Goal: Information Seeking & Learning: Learn about a topic

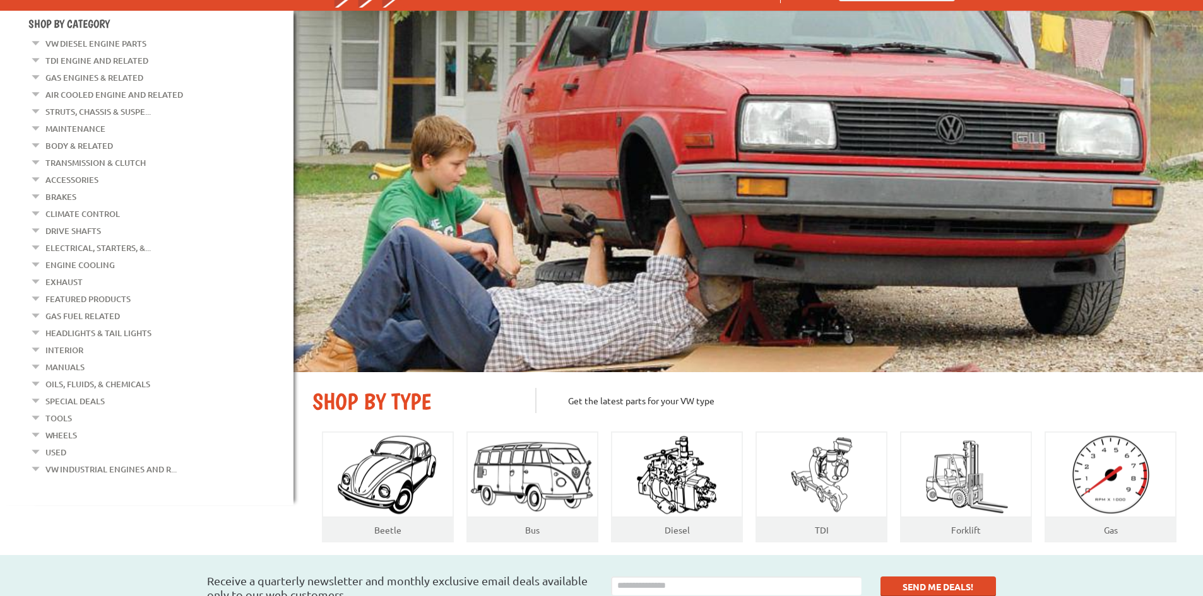
scroll to position [126, 0]
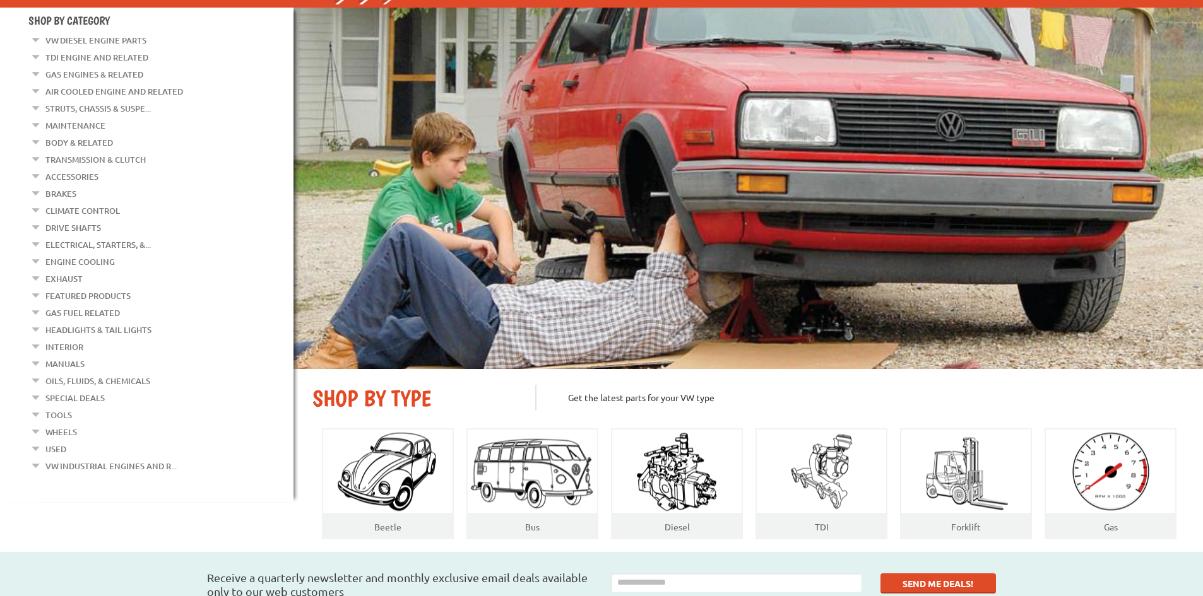
click at [82, 91] on link "Air Cooled Engine and Related" at bounding box center [114, 91] width 138 height 16
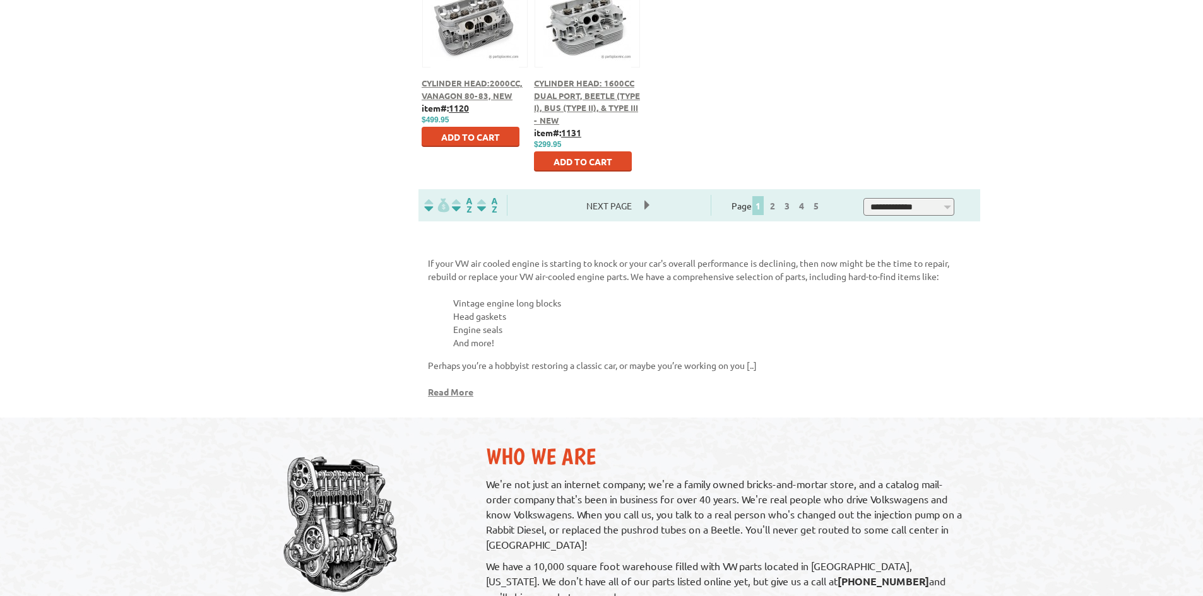
scroll to position [820, 0]
click at [778, 207] on link "2" at bounding box center [772, 206] width 11 height 11
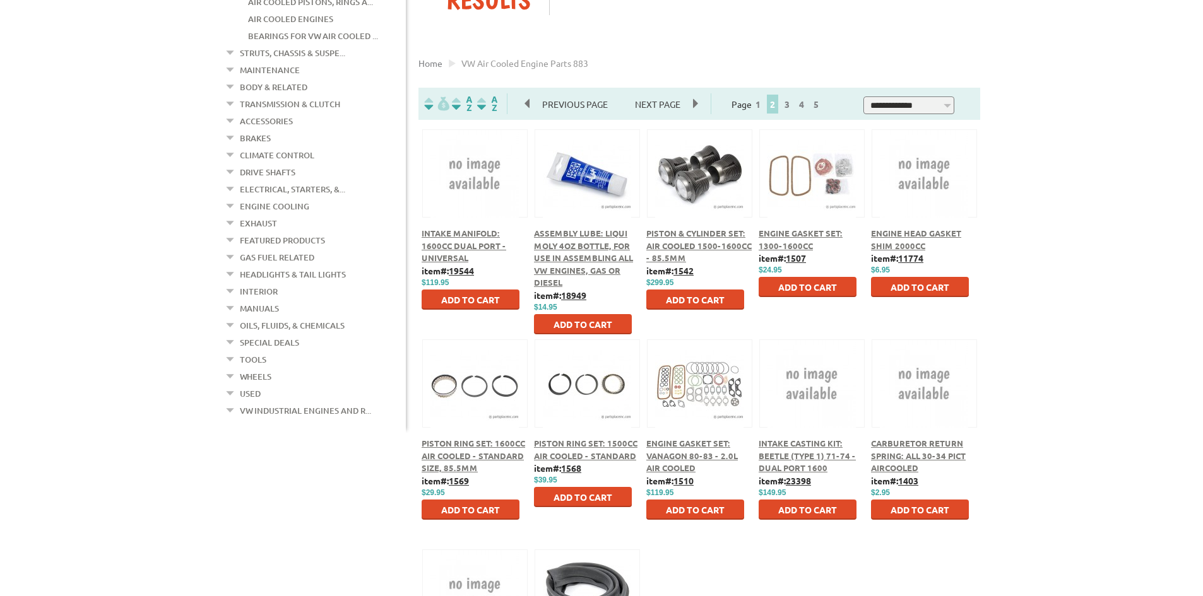
scroll to position [126, 0]
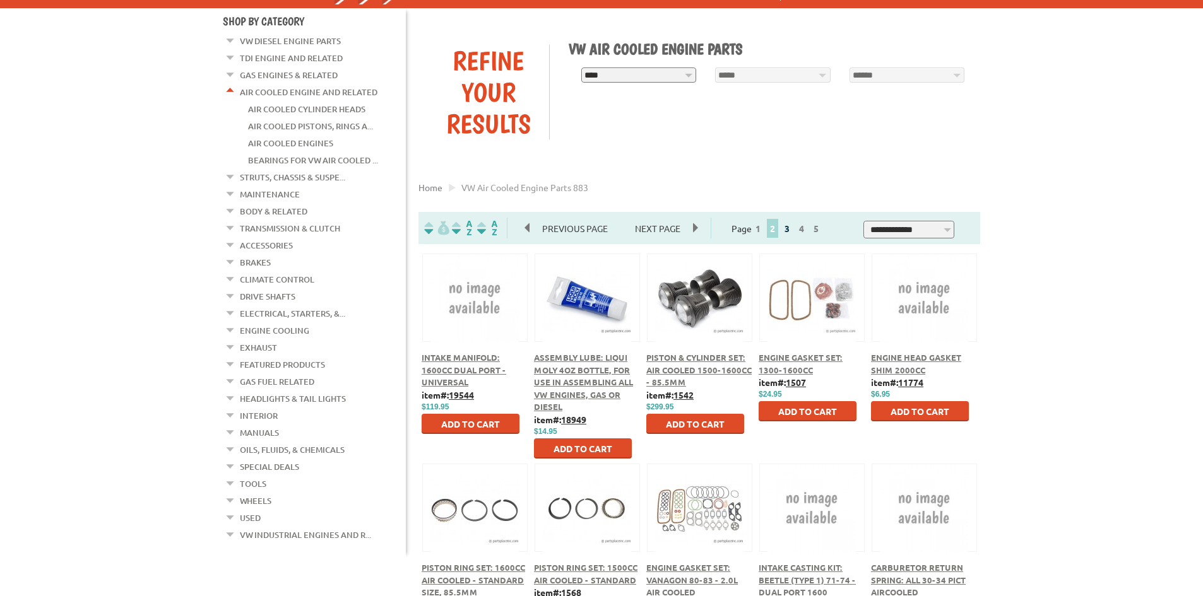
click at [793, 232] on link "3" at bounding box center [786, 228] width 11 height 11
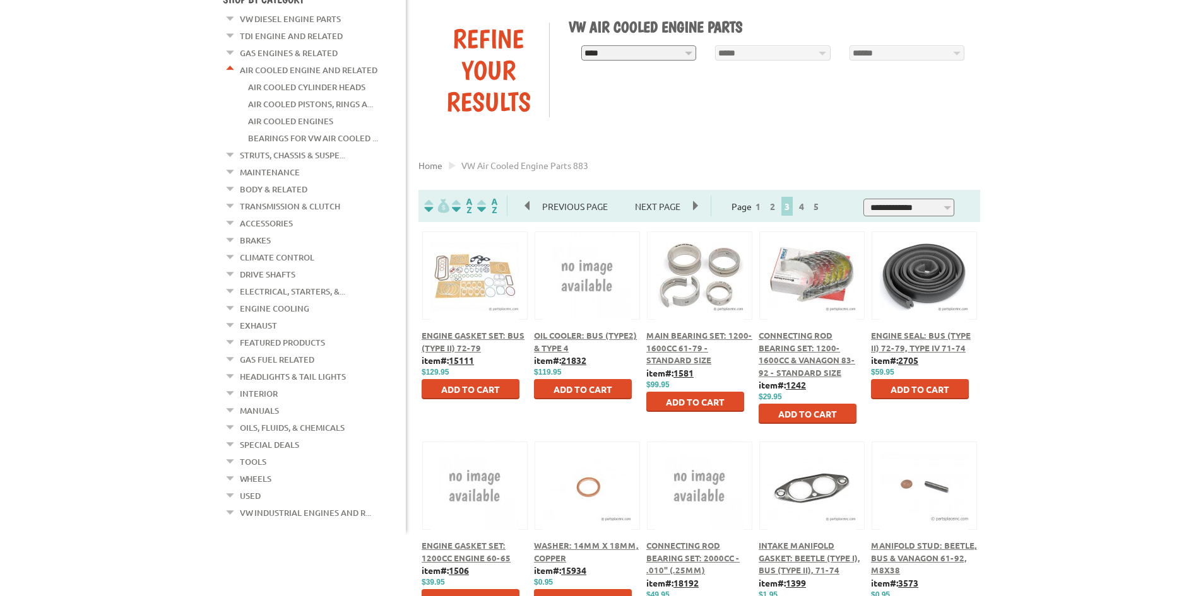
scroll to position [126, 0]
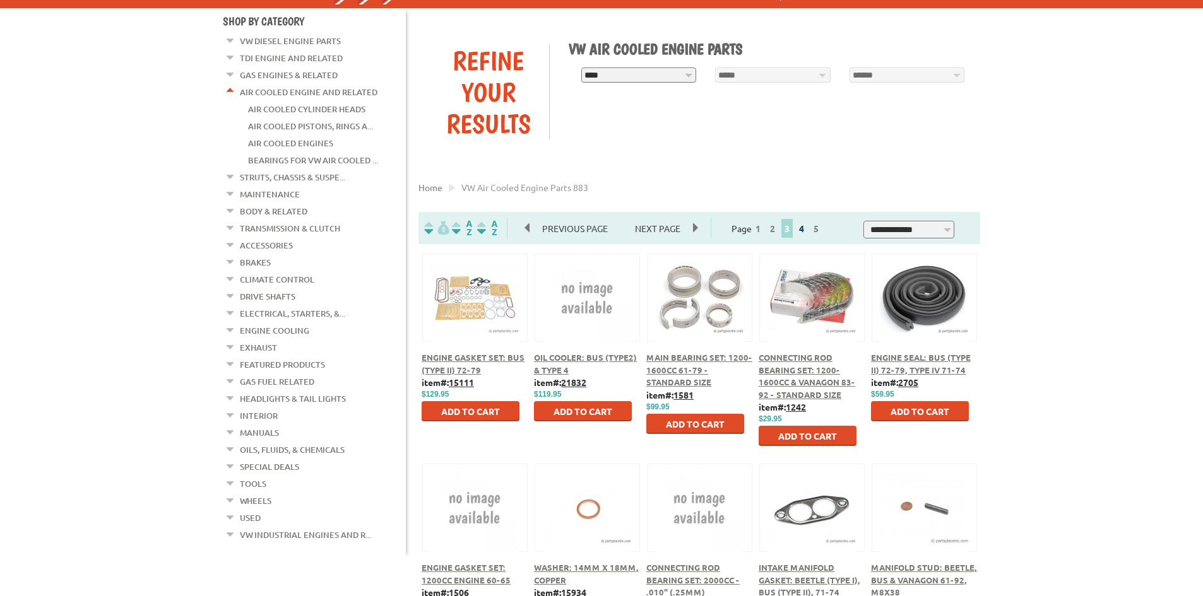
click at [807, 233] on link "4" at bounding box center [801, 228] width 11 height 11
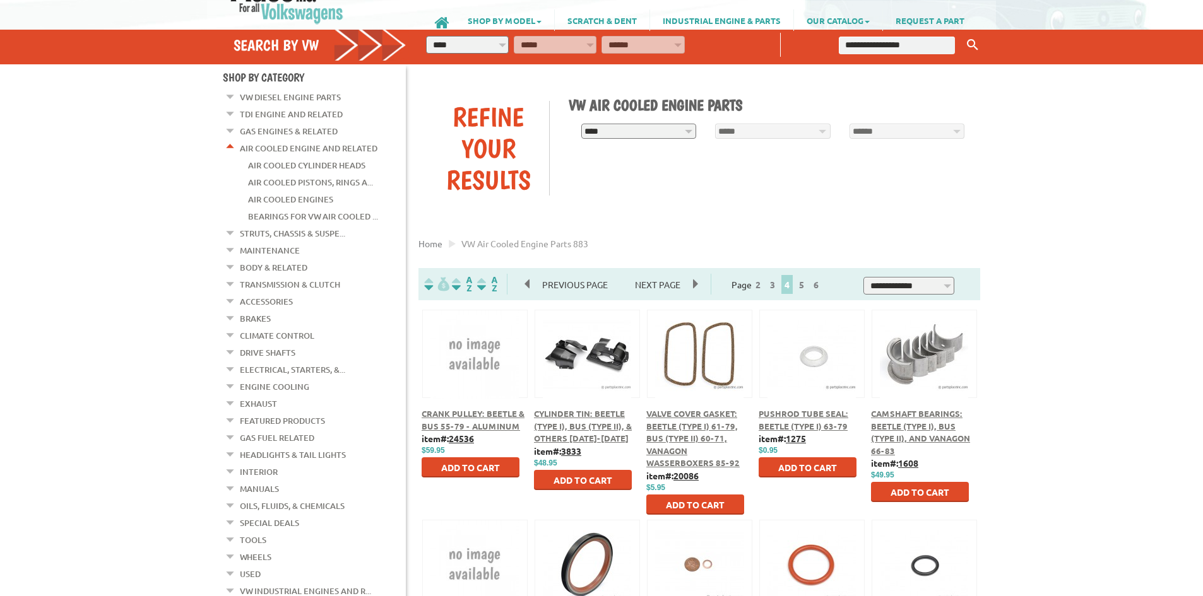
scroll to position [63, 0]
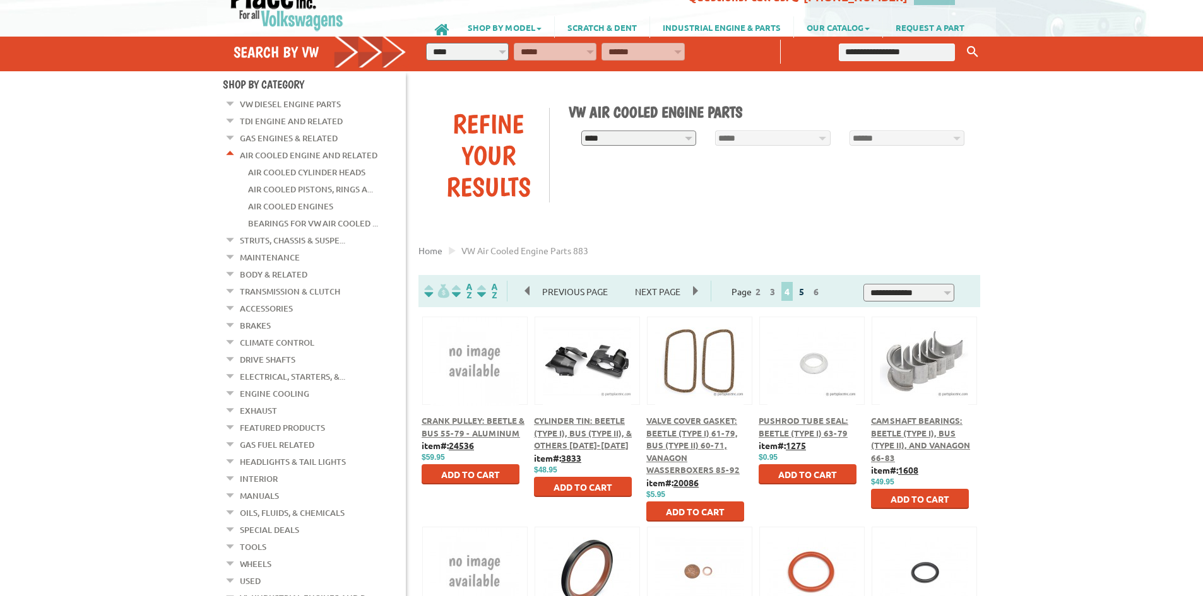
click at [807, 297] on link "5" at bounding box center [801, 291] width 11 height 11
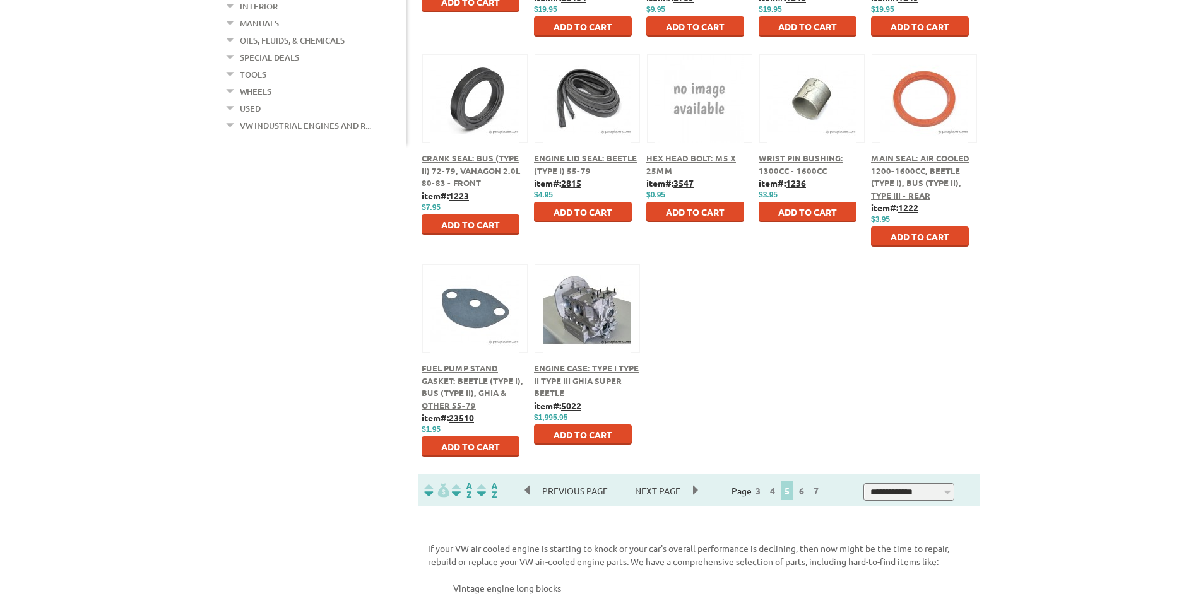
scroll to position [568, 0]
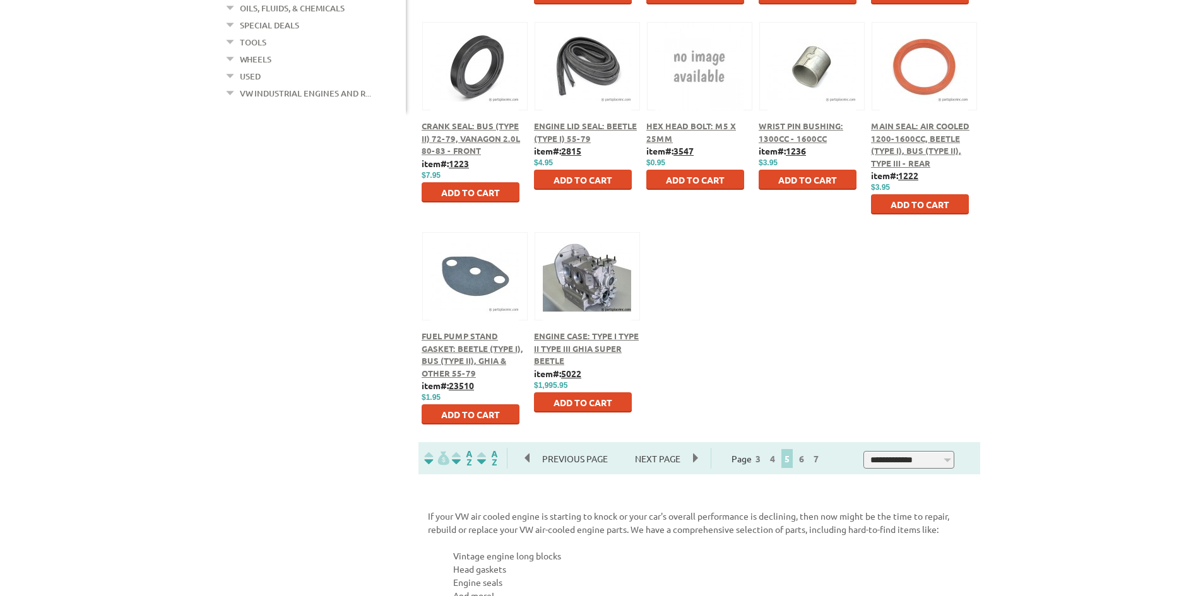
click at [569, 341] on span "Engine Case: Type I Type II Type III Ghia Super Beetle" at bounding box center [586, 348] width 105 height 35
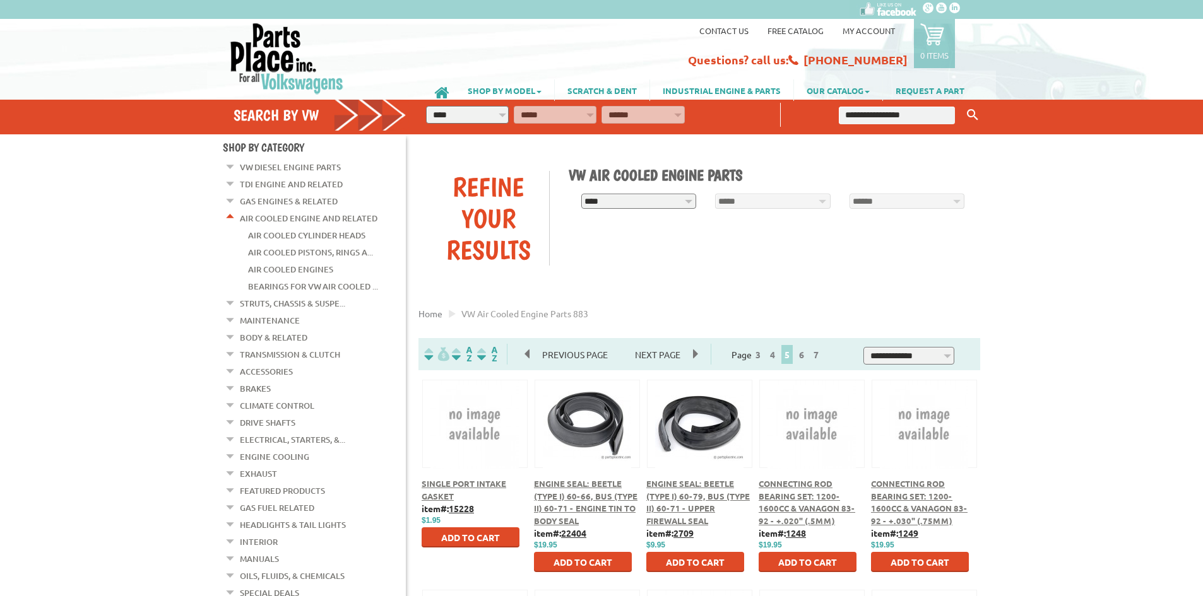
scroll to position [568, 0]
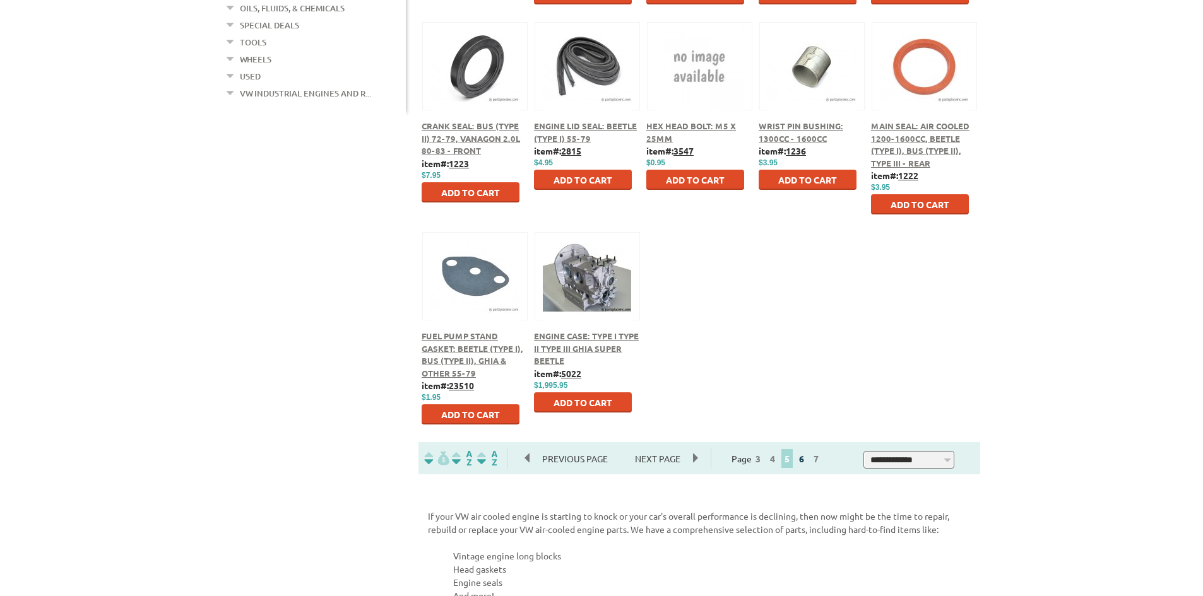
click at [807, 460] on link "6" at bounding box center [801, 458] width 11 height 11
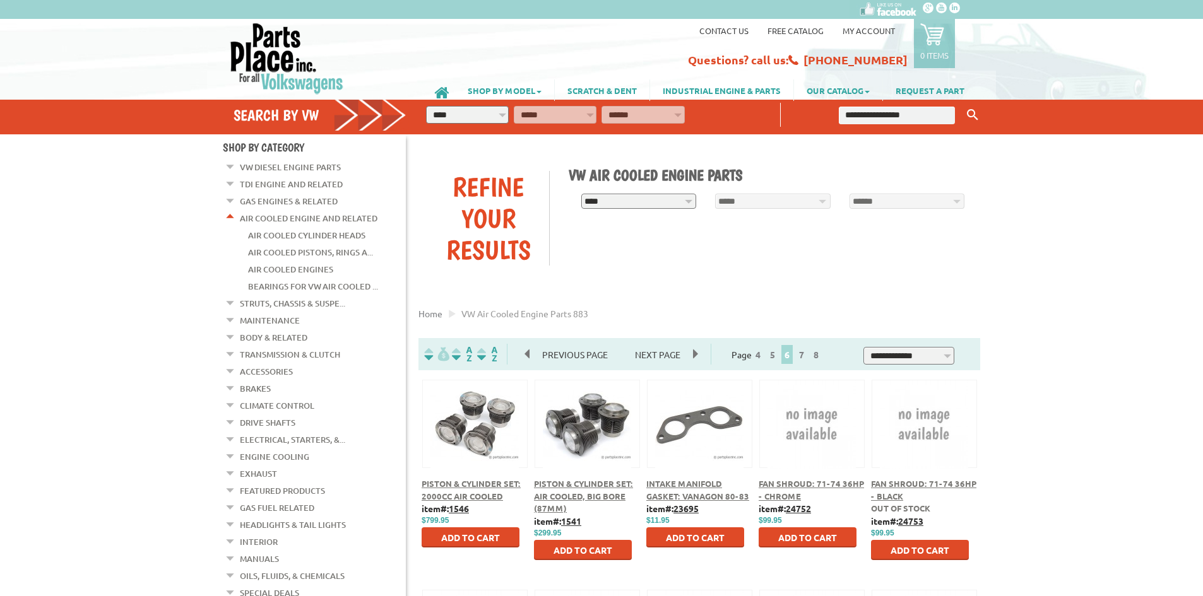
click at [600, 488] on span "Piston & Cylinder Set: Air cooled, Big Bore (87mm)" at bounding box center [583, 495] width 99 height 35
click at [477, 490] on div "Piston & Cylinder Set: 2000cc Air Cooled" at bounding box center [475, 490] width 106 height 25
click at [473, 483] on span "Piston & Cylinder Set: 2000cc Air Cooled" at bounding box center [471, 489] width 99 height 23
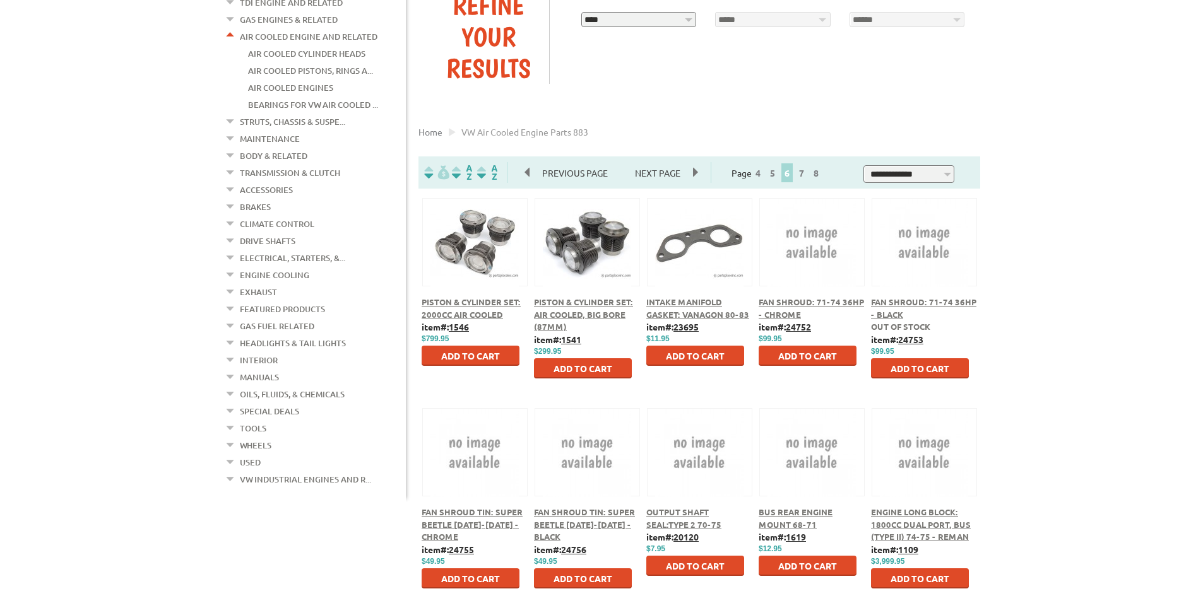
scroll to position [126, 0]
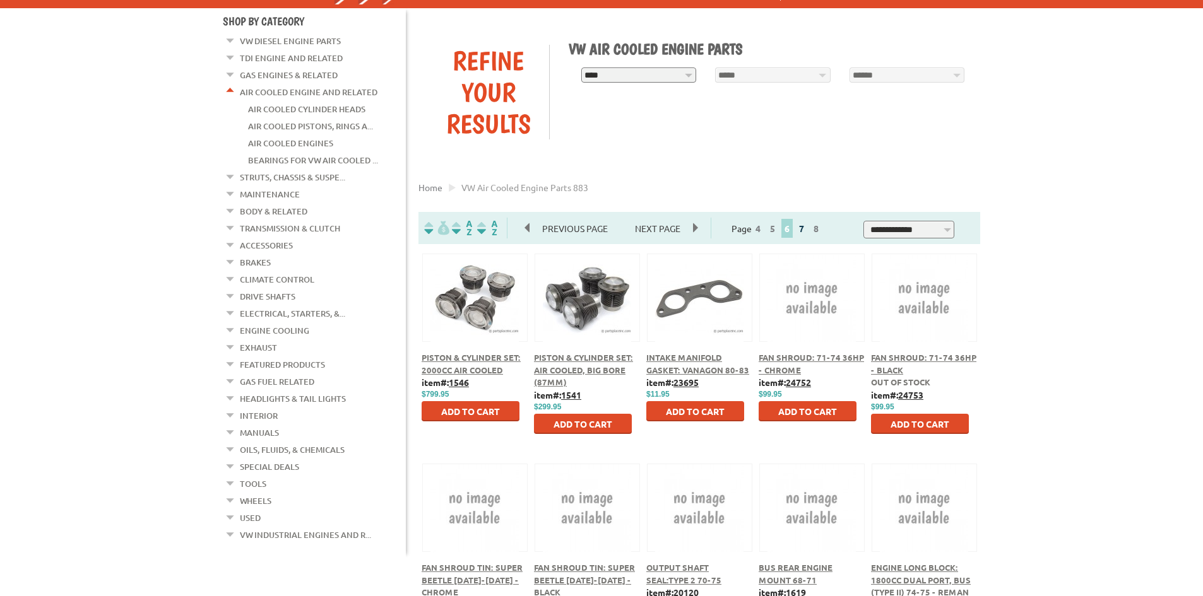
click at [807, 229] on link "7" at bounding box center [801, 228] width 11 height 11
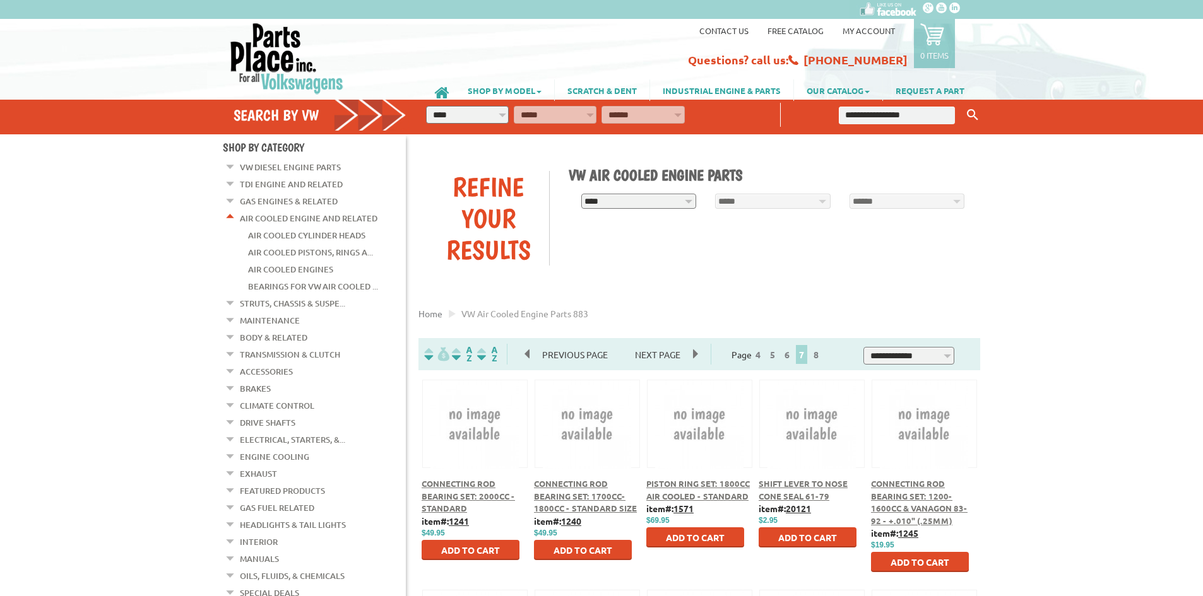
click at [822, 362] on span "8" at bounding box center [816, 354] width 13 height 19
click at [822, 360] on link "8" at bounding box center [815, 354] width 11 height 11
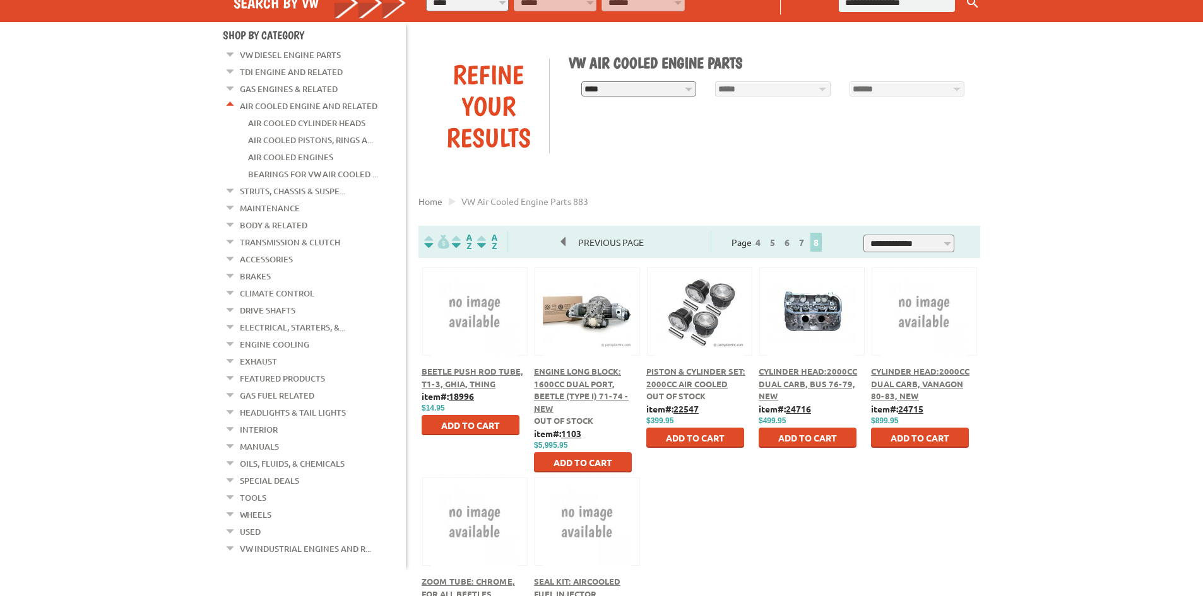
scroll to position [126, 0]
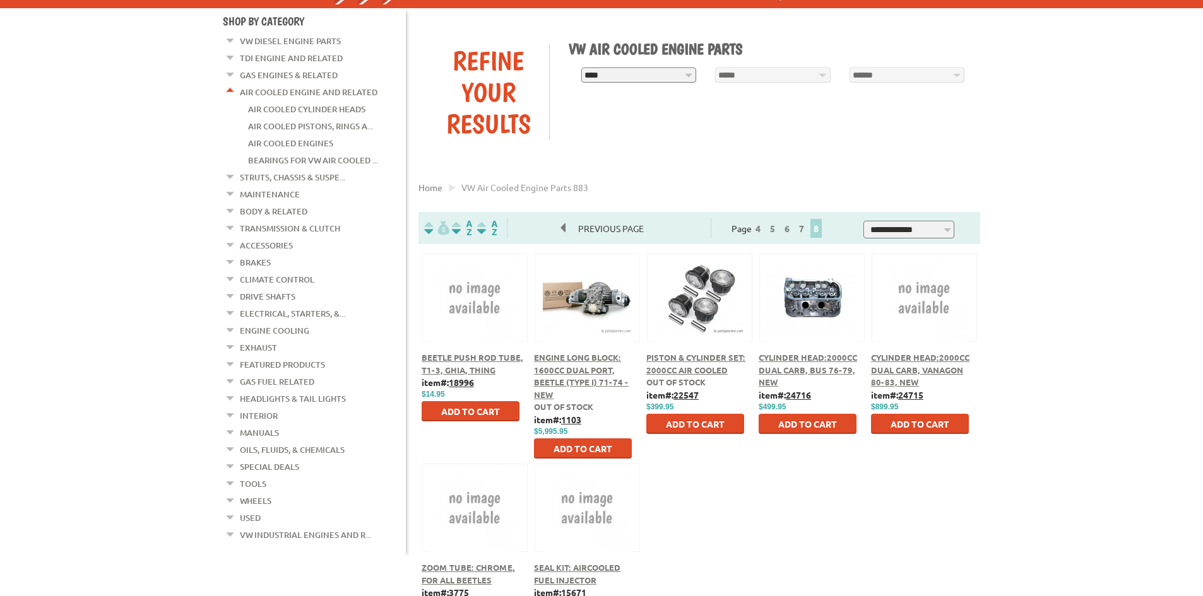
click at [780, 362] on span "Cylinder Head:2000cc Dual Carb, Bus 76-79, New" at bounding box center [808, 369] width 98 height 35
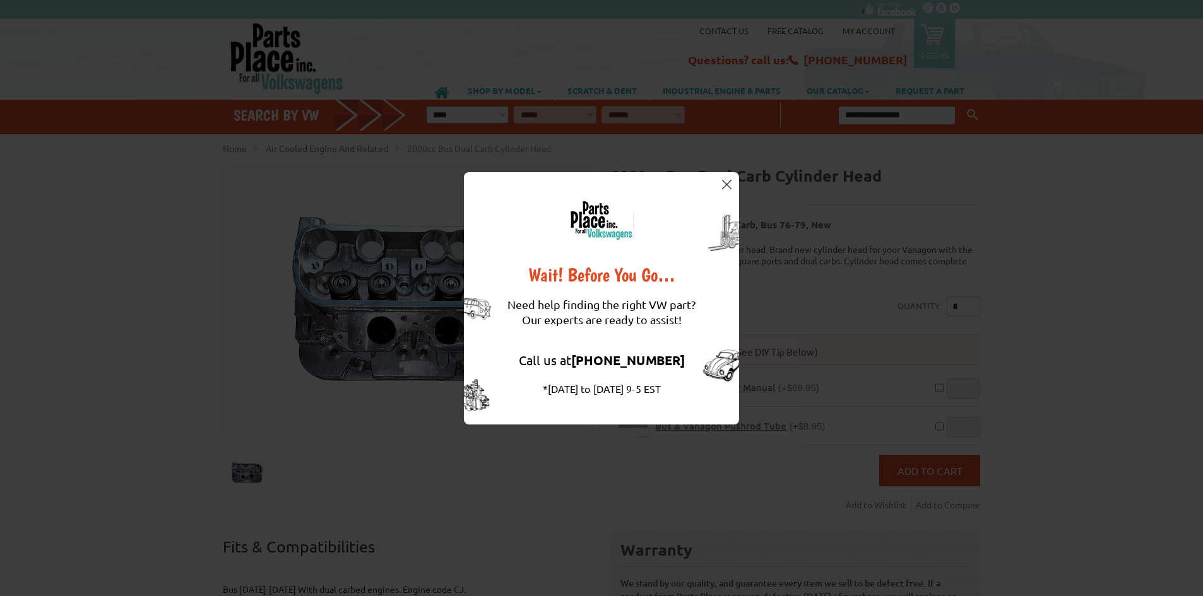
click at [732, 187] on button at bounding box center [726, 185] width 13 height 13
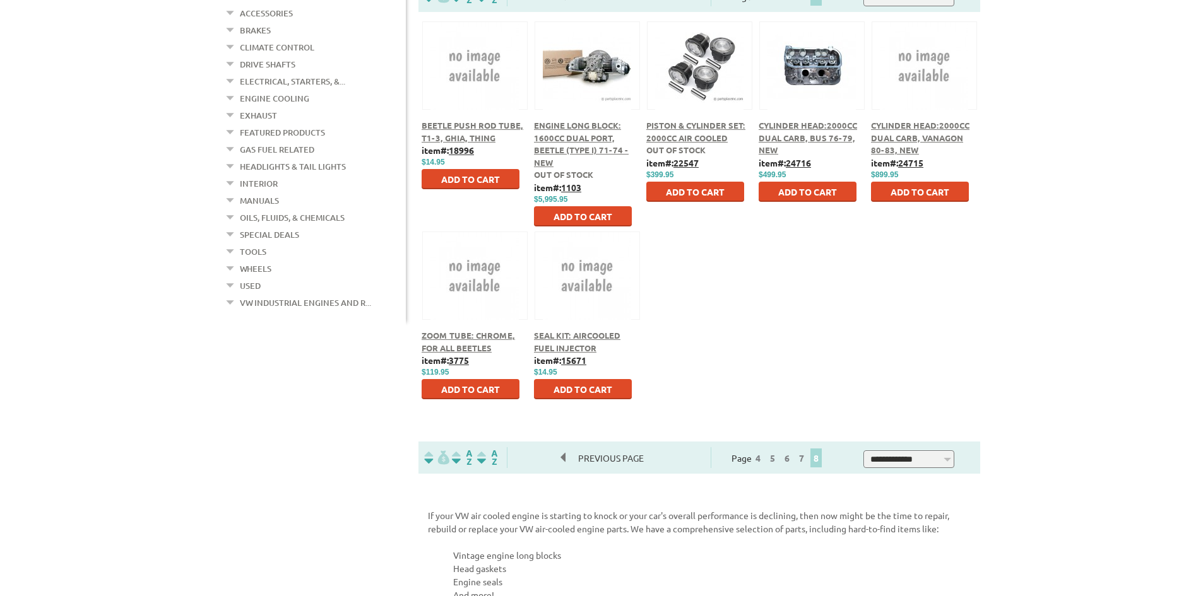
scroll to position [252, 0]
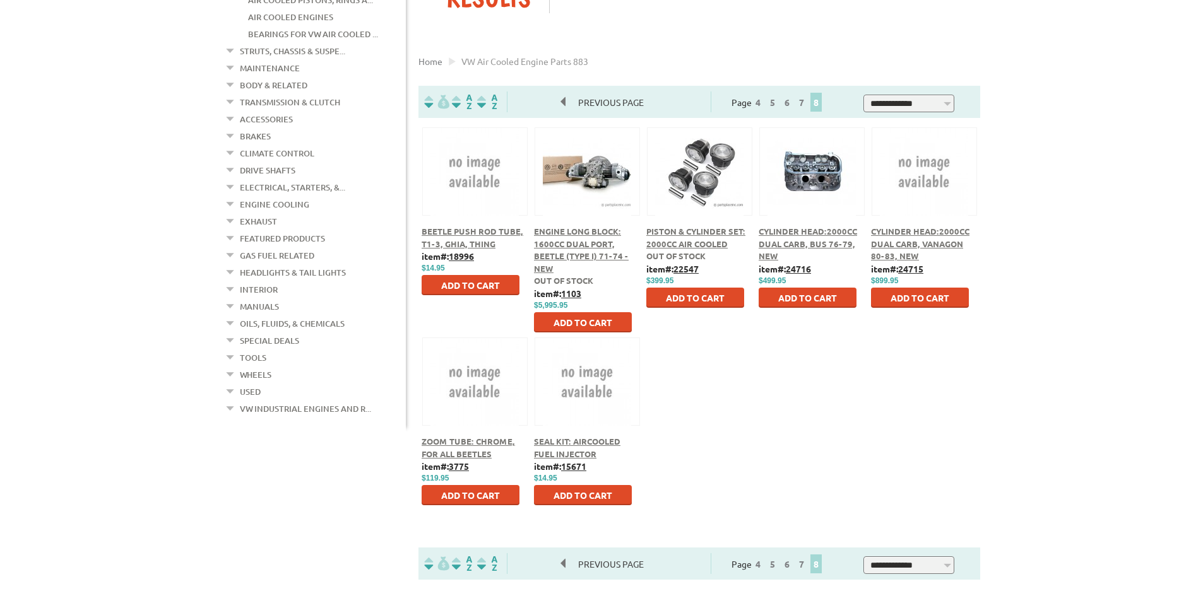
click at [251, 384] on link "Used" at bounding box center [250, 392] width 21 height 16
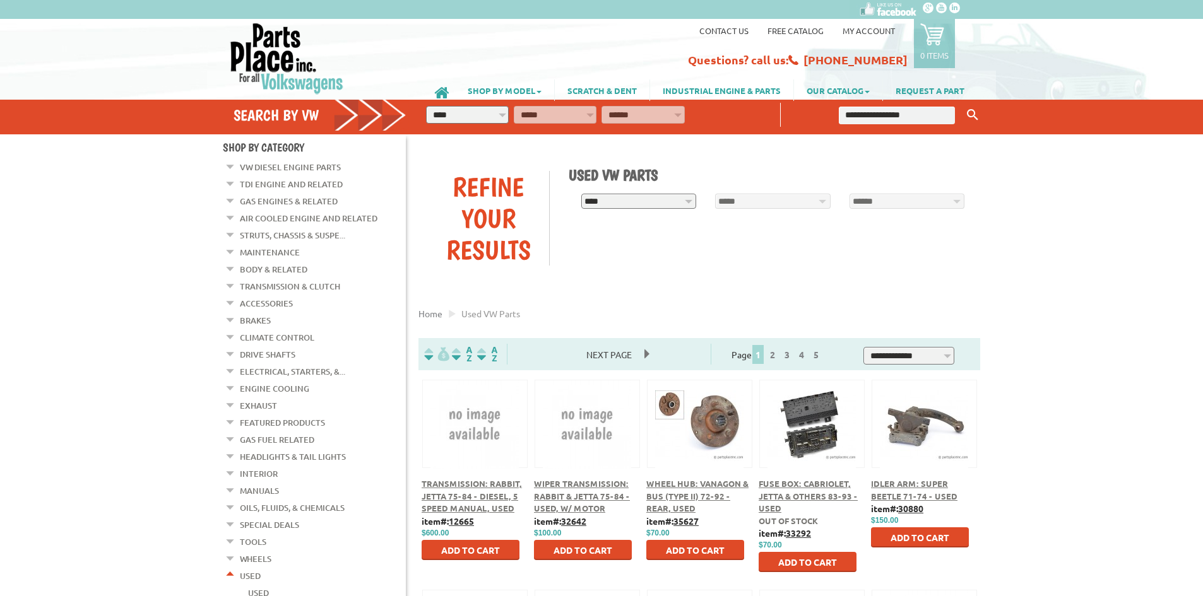
click at [264, 268] on link "Body & Related" at bounding box center [274, 269] width 68 height 16
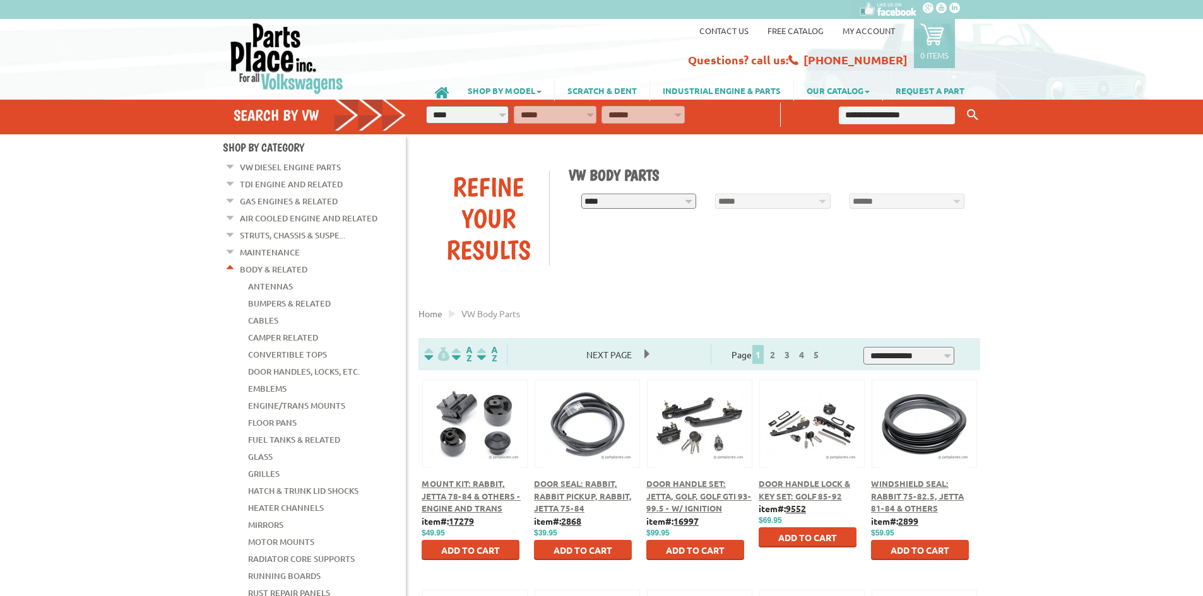
click at [501, 115] on select "**********" at bounding box center [467, 115] width 83 height 18
select select "*********"
click at [426, 106] on select "**********" at bounding box center [467, 115] width 83 height 18
select select "*********"
select select
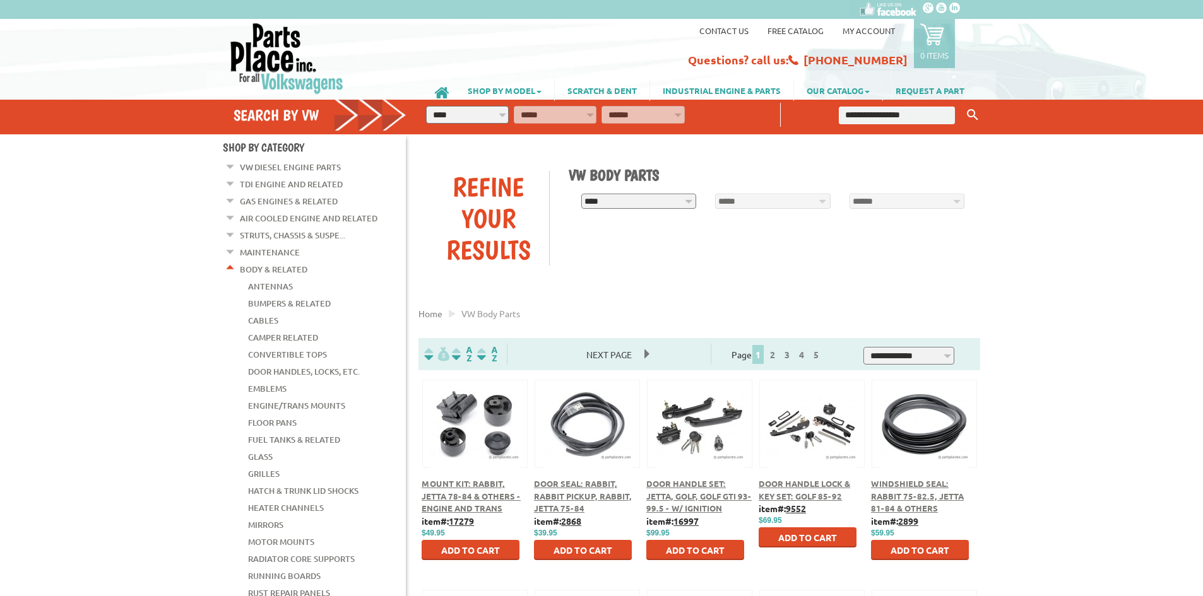
select select
click at [581, 117] on select "**********" at bounding box center [555, 115] width 83 height 18
select select "*********"
click at [514, 106] on select "**********" at bounding box center [555, 115] width 83 height 18
select select "*********"
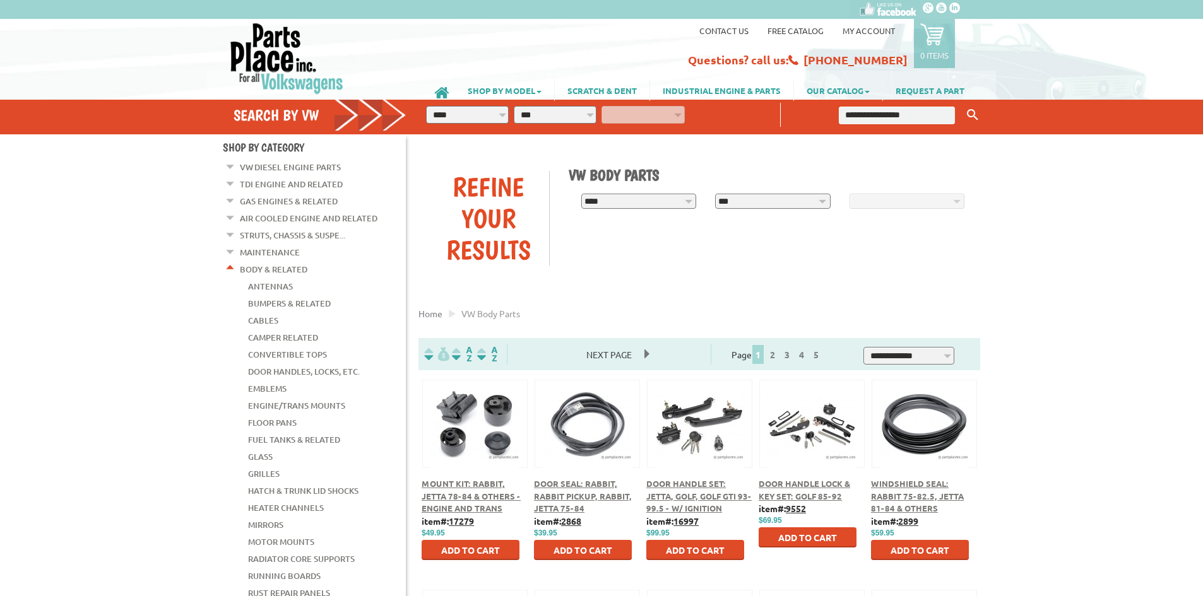
select select "*********"
click at [697, 110] on icon "button" at bounding box center [700, 112] width 11 height 11
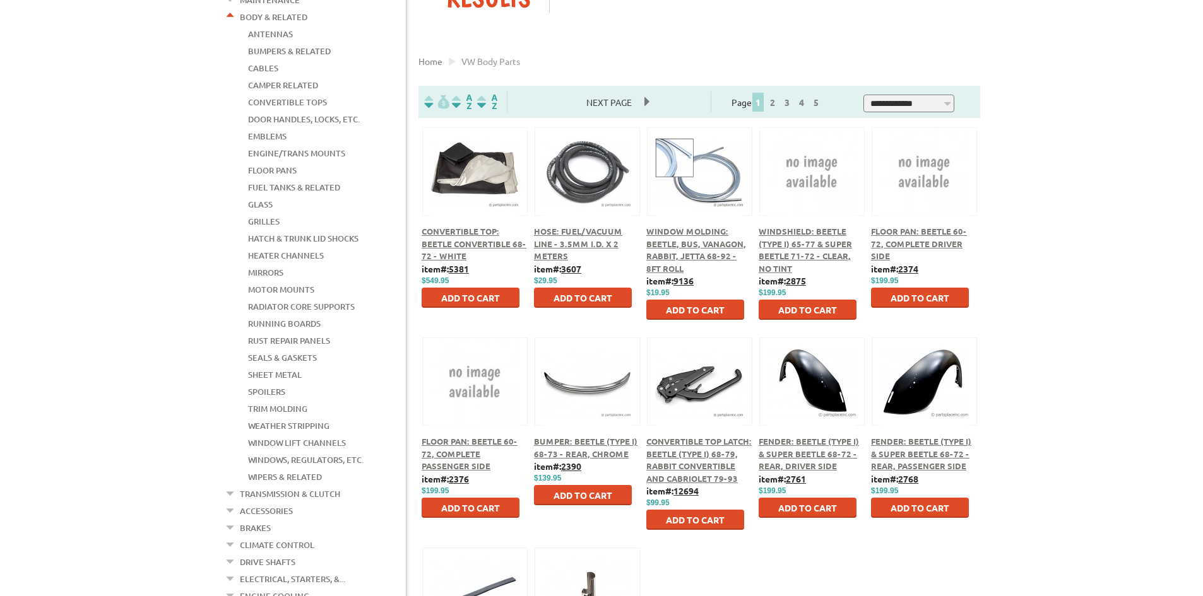
scroll to position [189, 0]
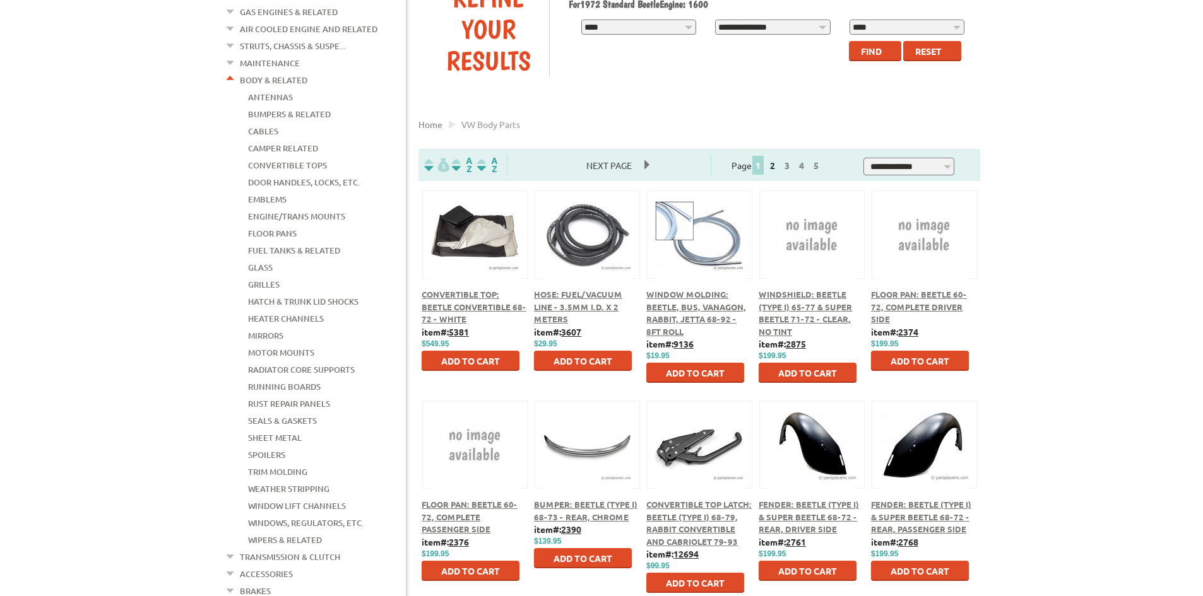
click at [778, 170] on link "2" at bounding box center [772, 165] width 11 height 11
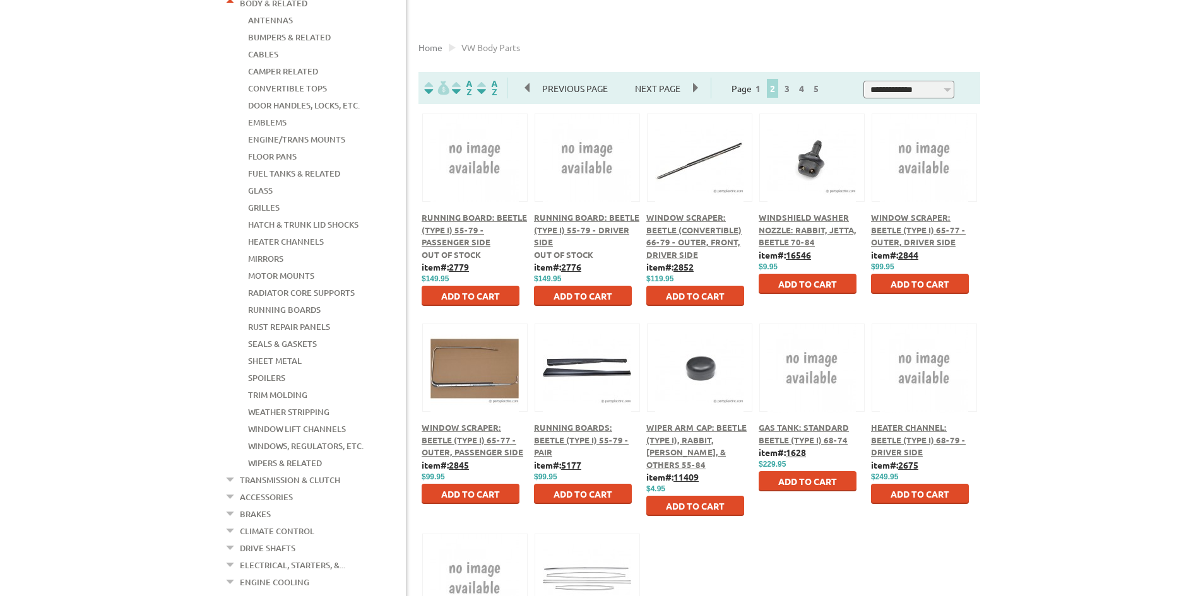
scroll to position [189, 0]
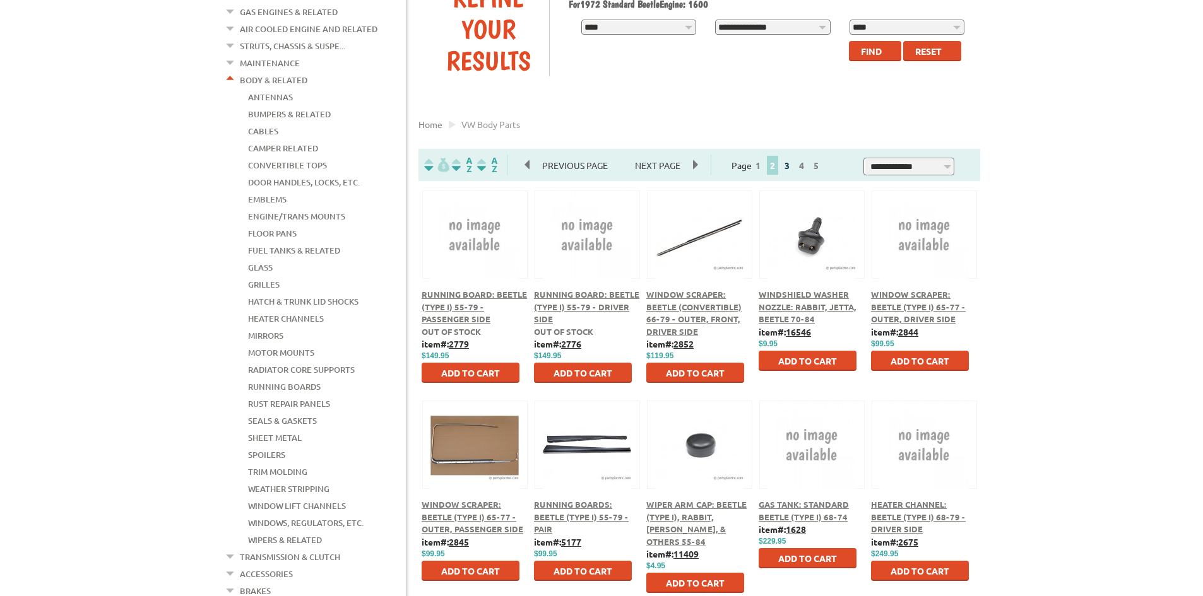
click at [793, 167] on link "3" at bounding box center [786, 165] width 11 height 11
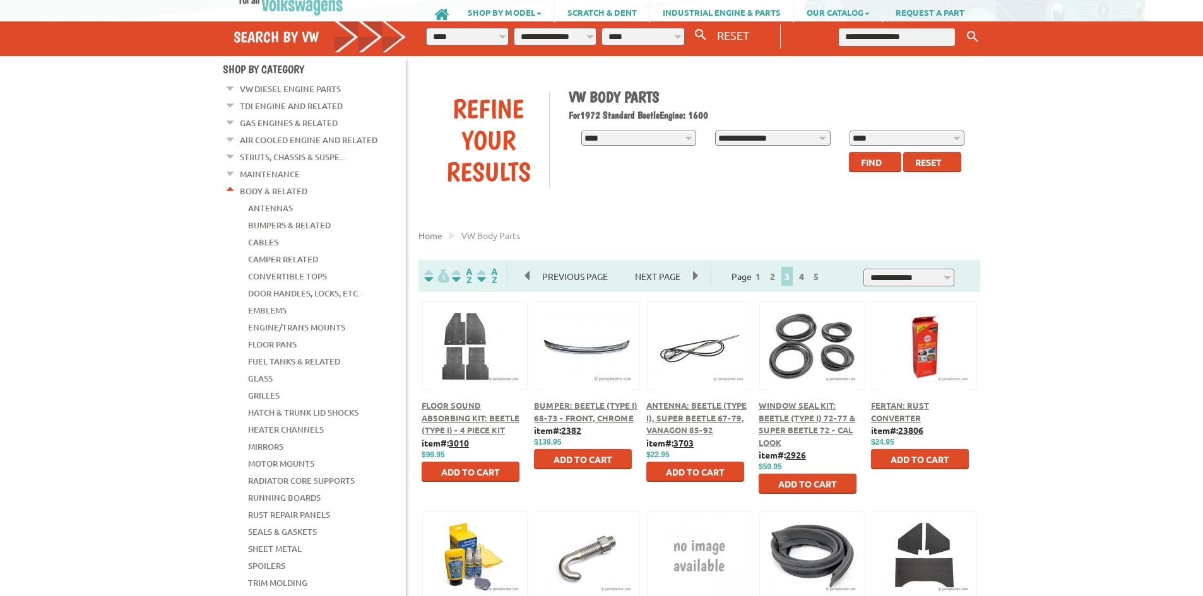
scroll to position [63, 0]
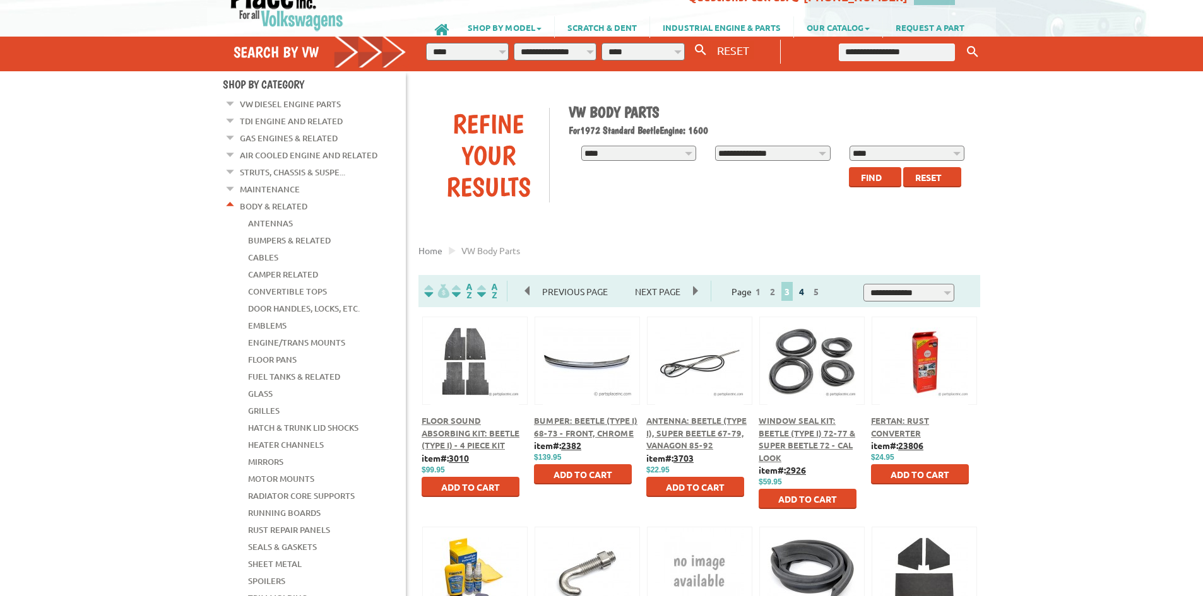
click at [807, 291] on link "4" at bounding box center [801, 291] width 11 height 11
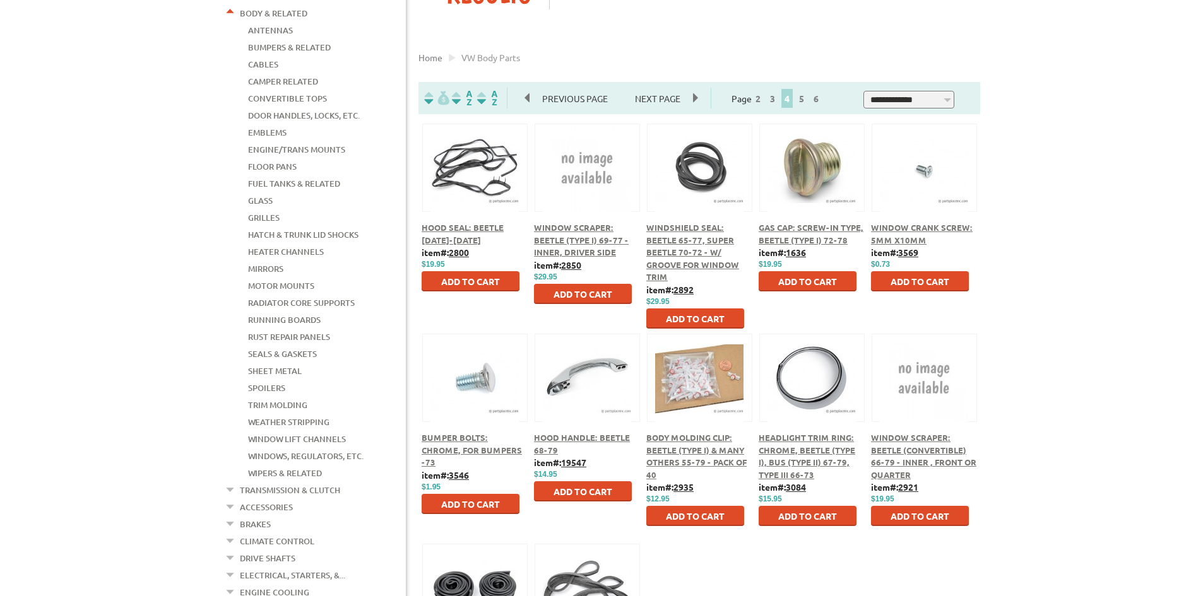
scroll to position [252, 0]
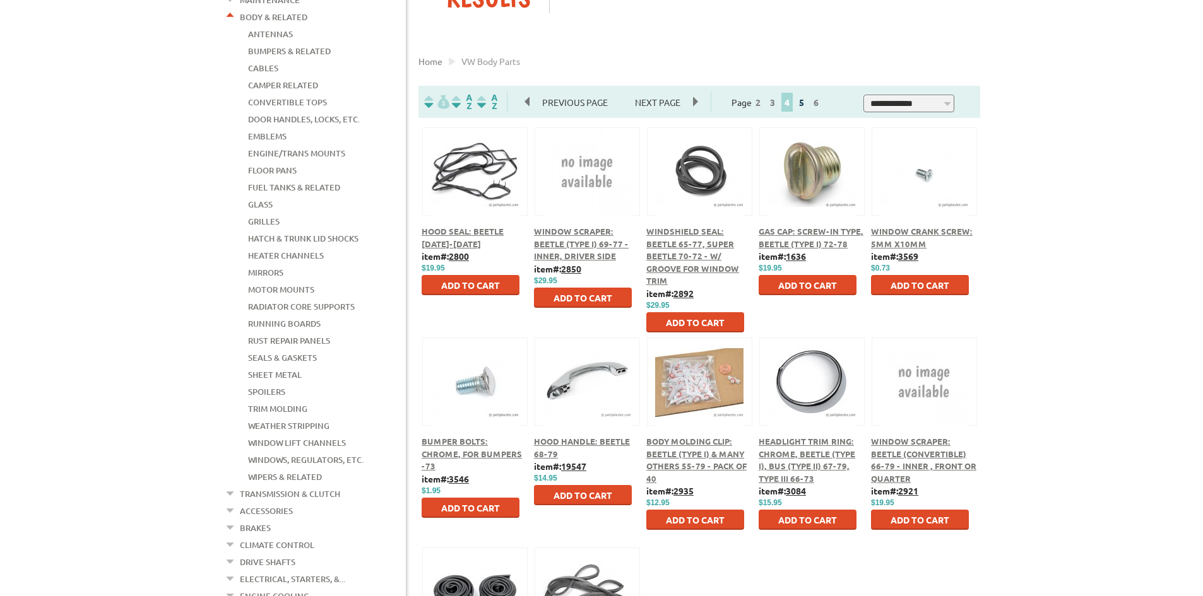
click at [807, 103] on link "5" at bounding box center [801, 102] width 11 height 11
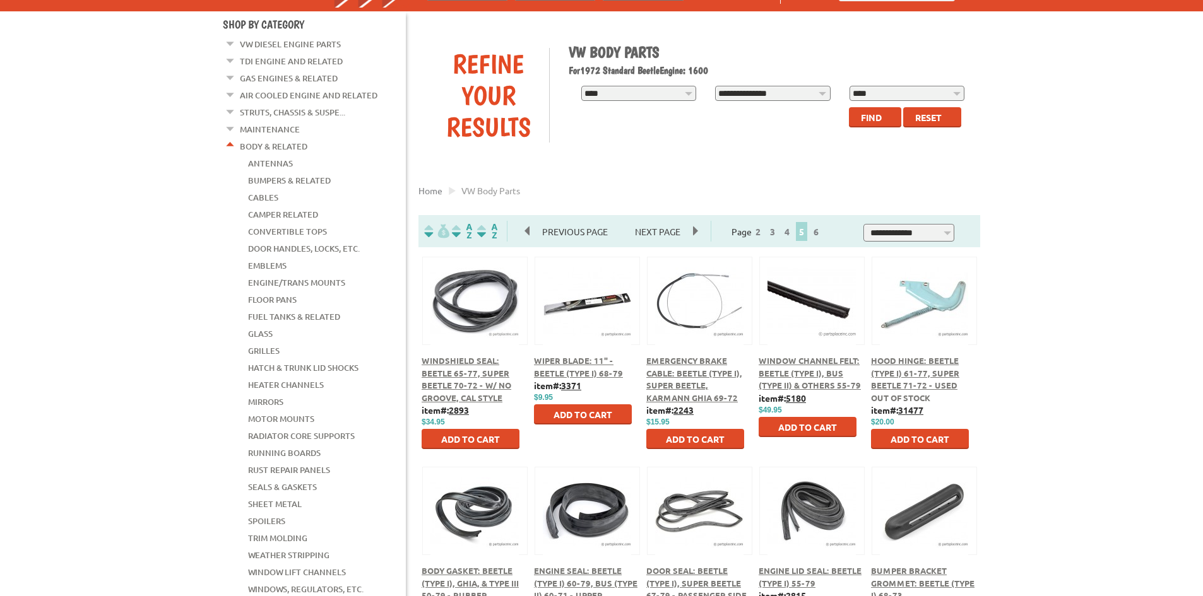
scroll to position [63, 0]
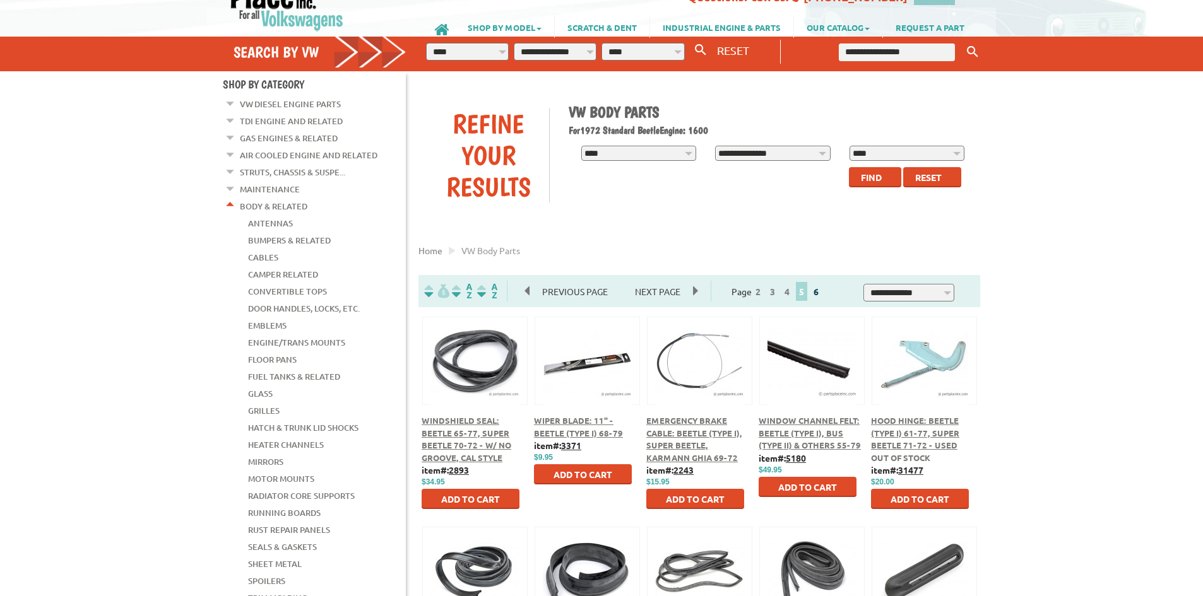
click at [822, 294] on link "6" at bounding box center [815, 291] width 11 height 11
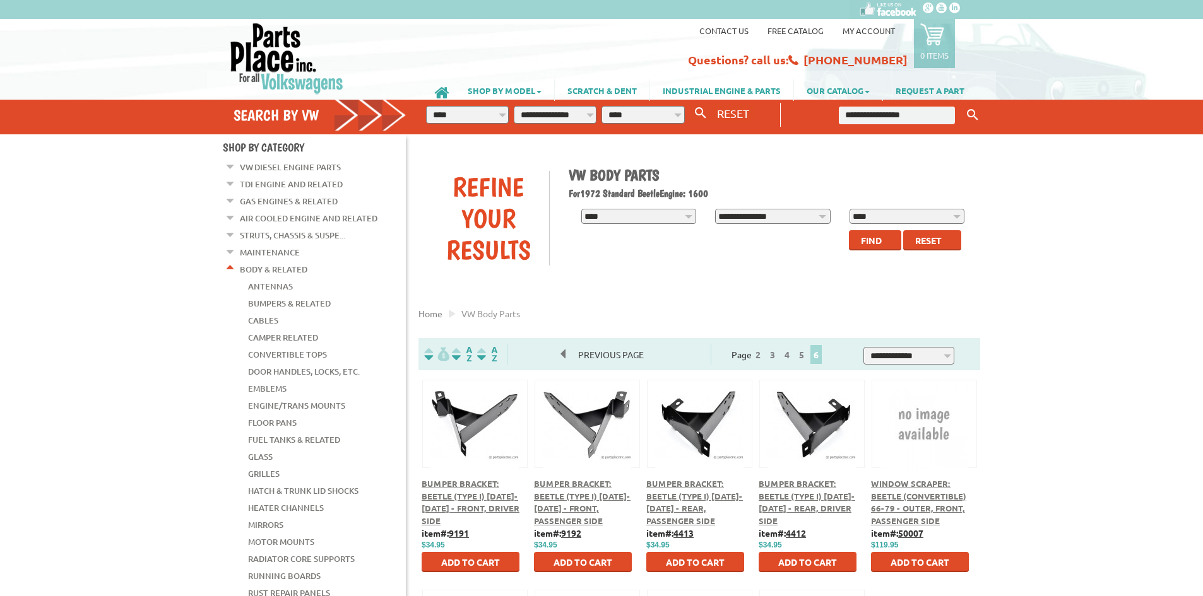
click at [283, 216] on link "Air Cooled Engine and Related" at bounding box center [309, 218] width 138 height 16
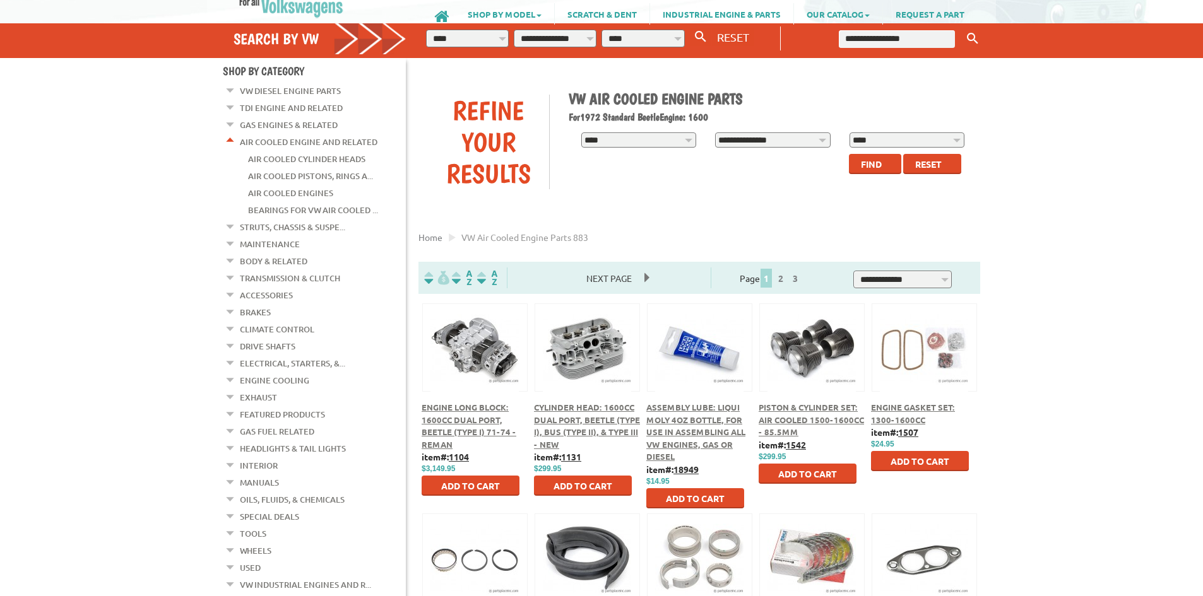
scroll to position [63, 0]
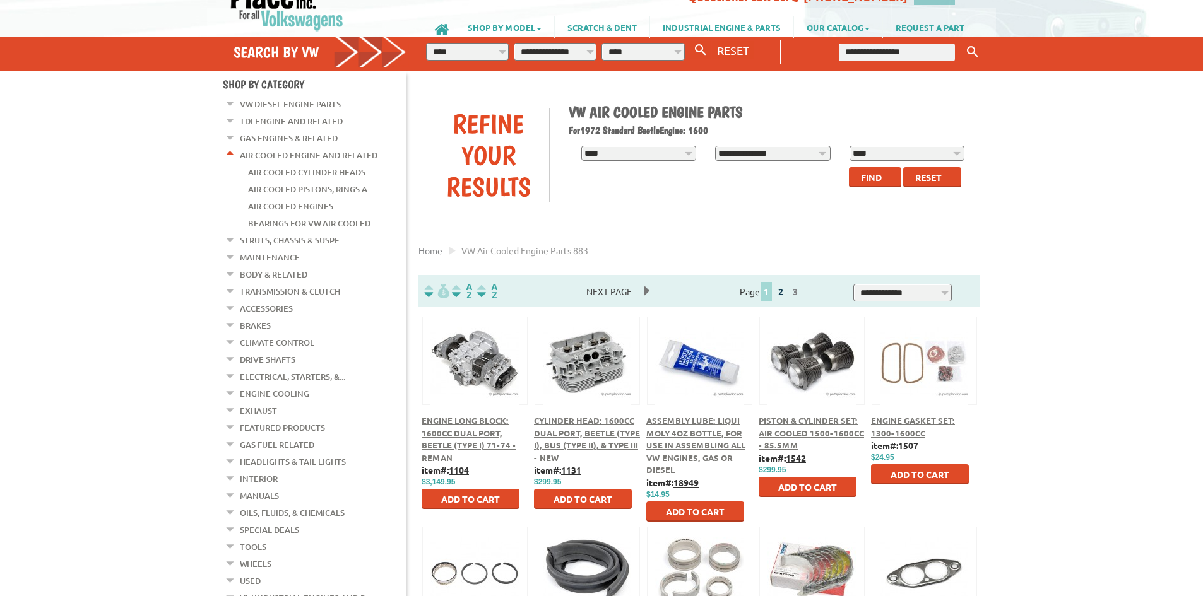
click at [786, 293] on link "2" at bounding box center [780, 291] width 11 height 11
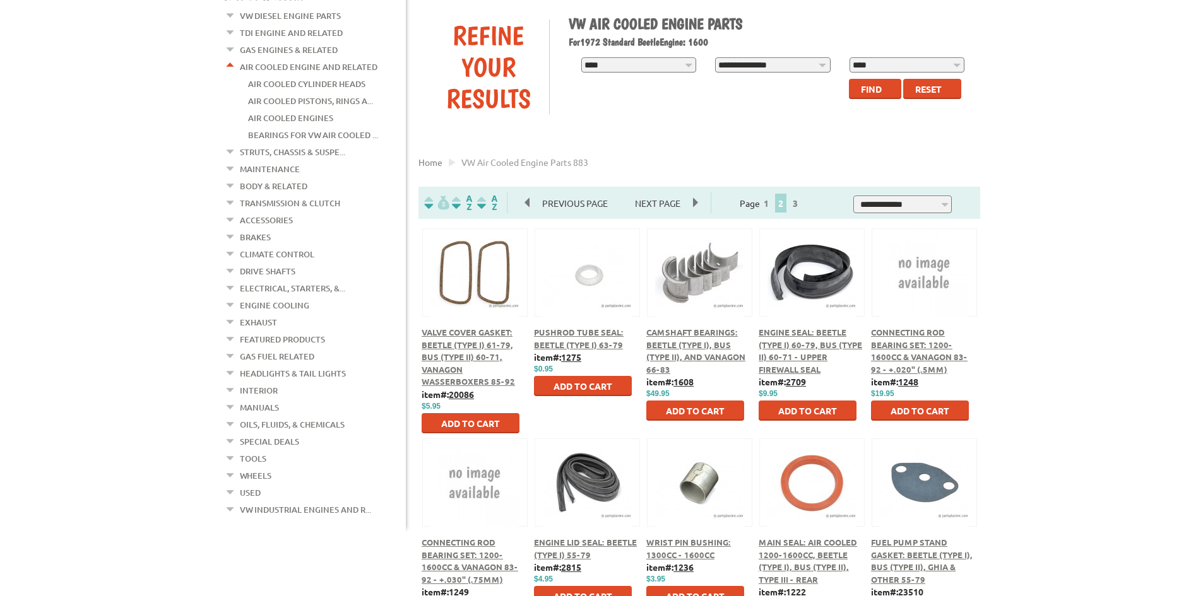
scroll to position [126, 0]
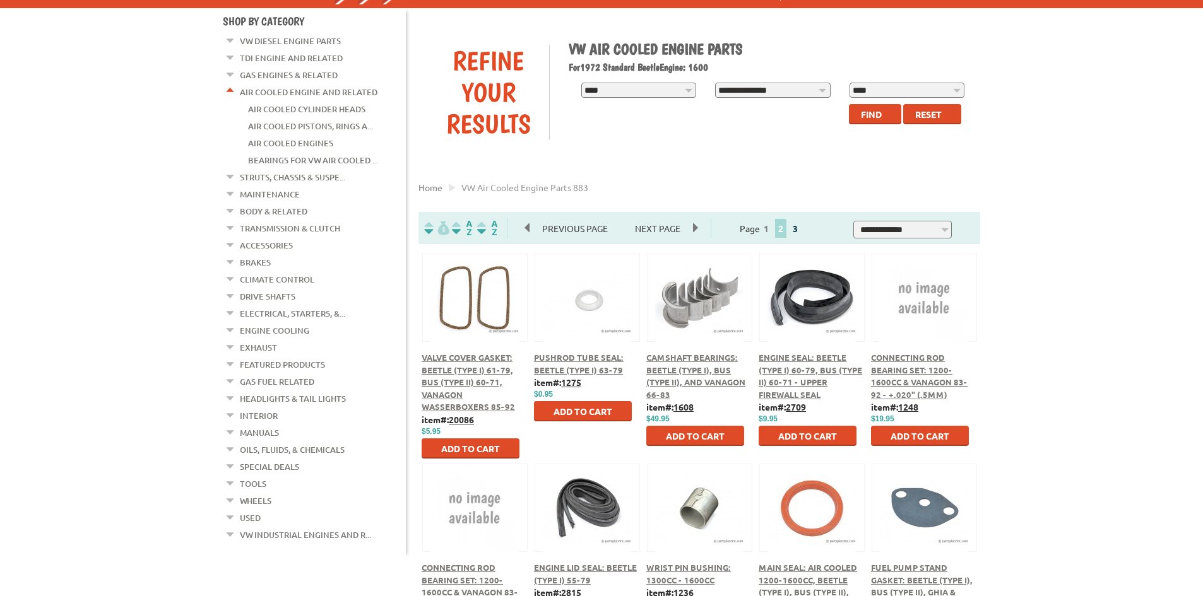
click at [801, 230] on link "3" at bounding box center [794, 228] width 11 height 11
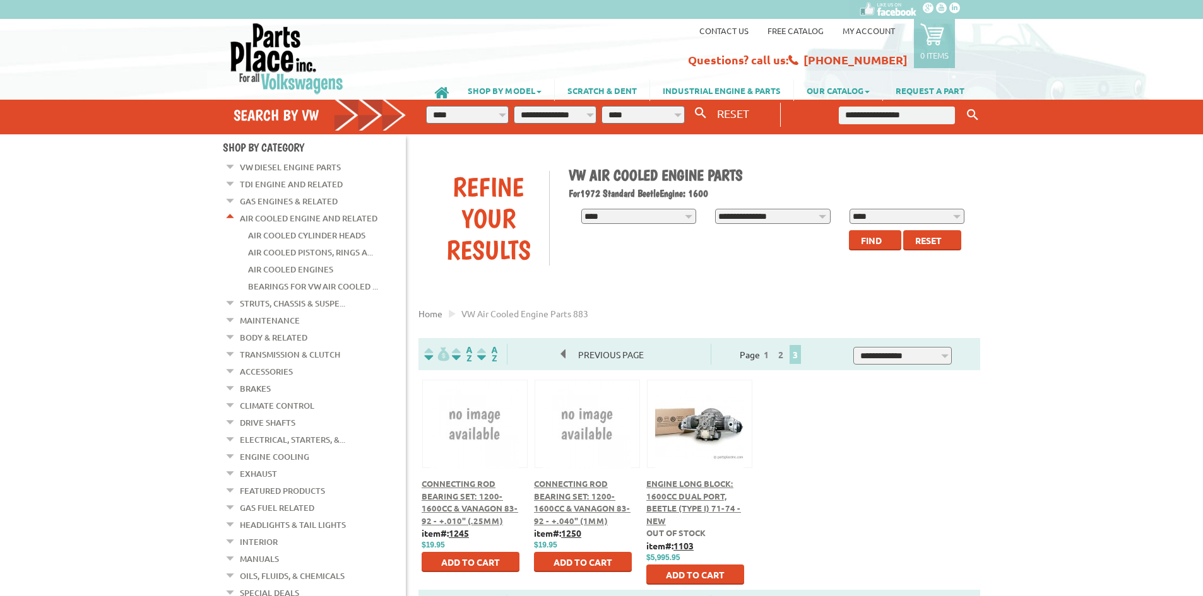
click at [862, 113] on input "text" at bounding box center [897, 116] width 116 height 18
type input "****"
click at [963, 114] on button "Keyword Search" at bounding box center [972, 115] width 19 height 21
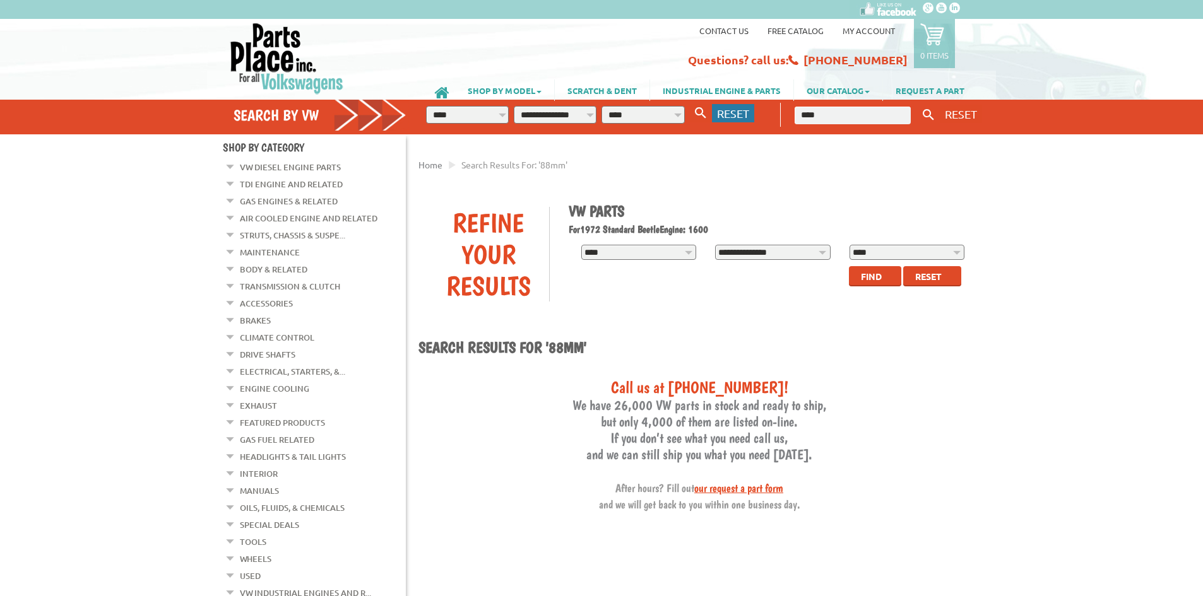
drag, startPoint x: 0, startPoint y: 0, endPoint x: 720, endPoint y: 117, distance: 729.6
click at [720, 117] on span "RESET" at bounding box center [733, 113] width 32 height 13
select select "*"
select select
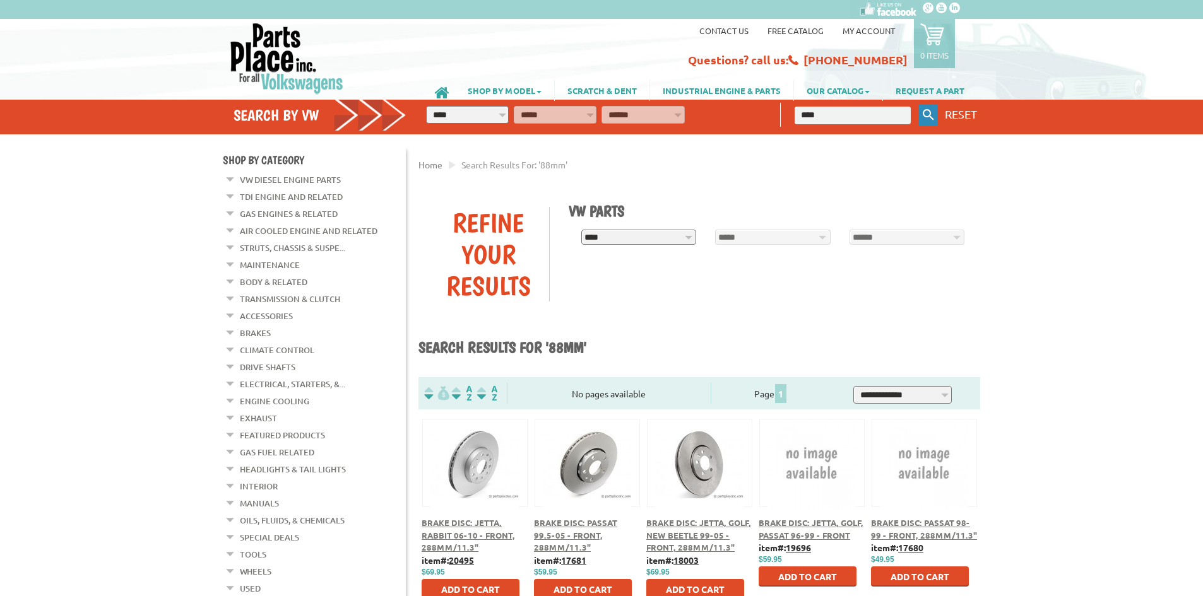
click at [925, 115] on icon "Keyword Search" at bounding box center [928, 114] width 11 height 11
